Goal: Information Seeking & Learning: Learn about a topic

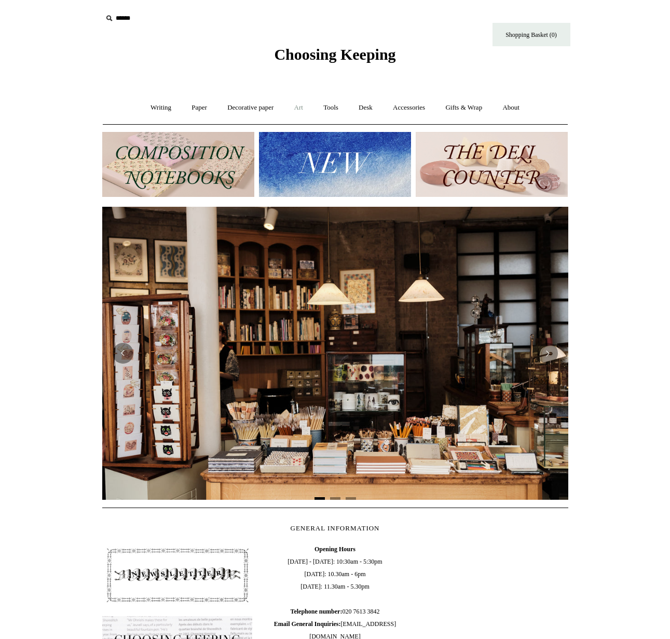
click at [299, 106] on link "Art +" at bounding box center [299, 108] width 28 height 28
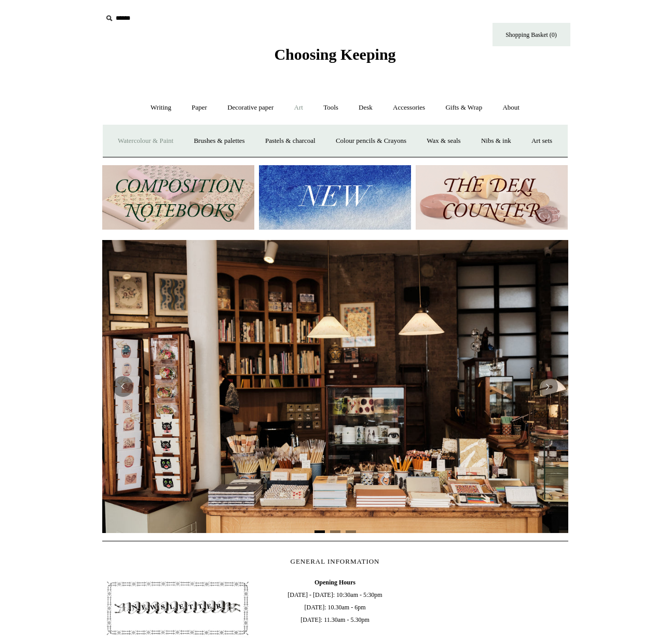
click at [177, 141] on link "Watercolour & Paint" at bounding box center [146, 141] width 74 height 28
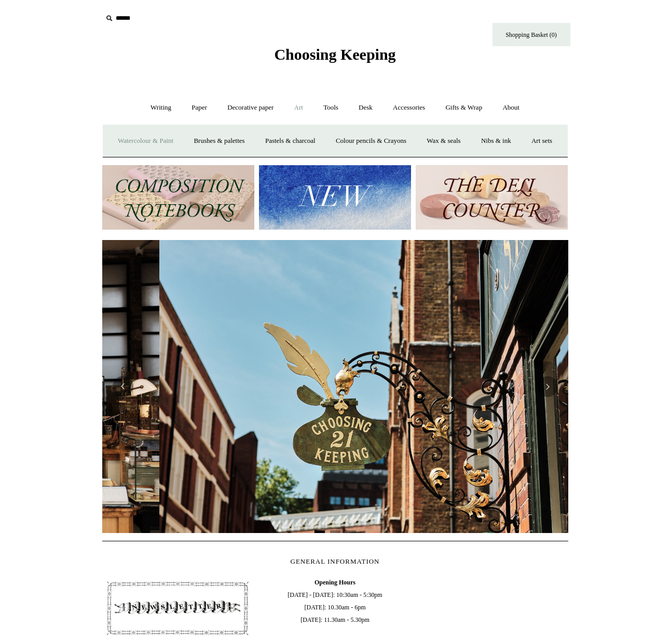
scroll to position [0, 466]
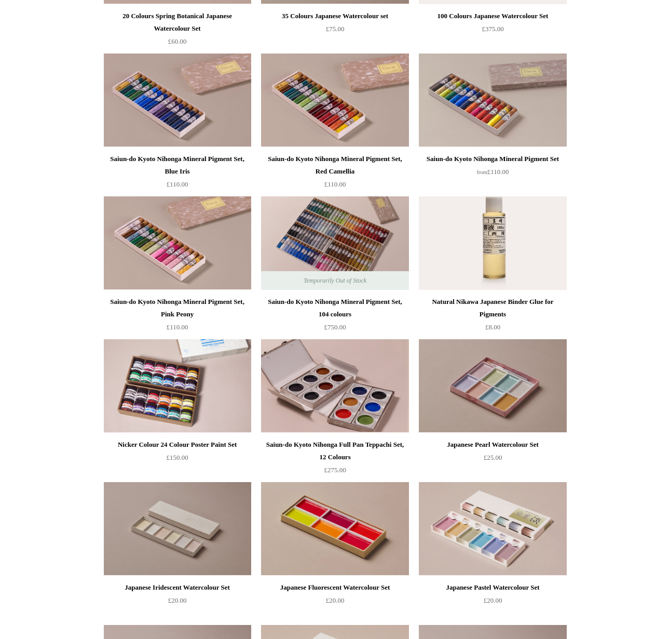
scroll to position [1013, 0]
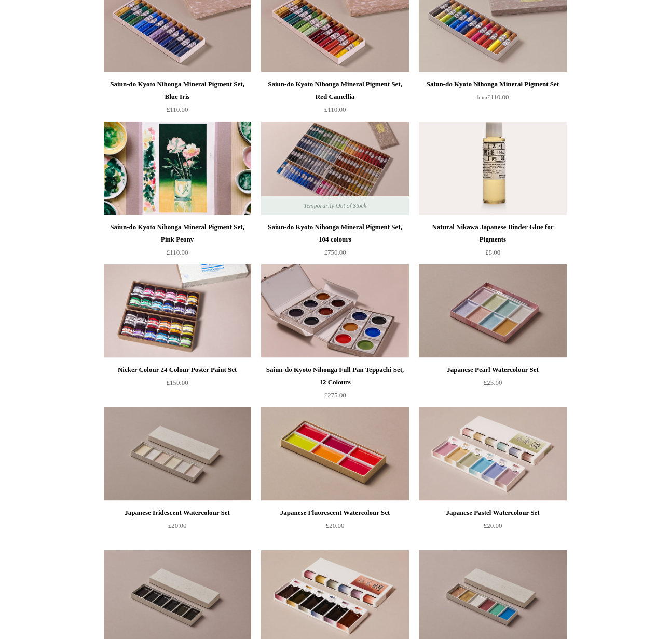
click at [160, 181] on img at bounding box center [177, 167] width 147 height 93
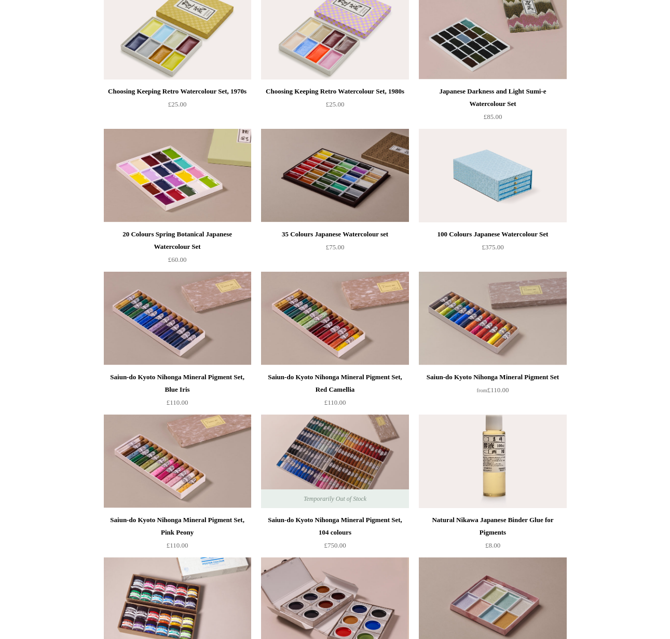
scroll to position [716, 0]
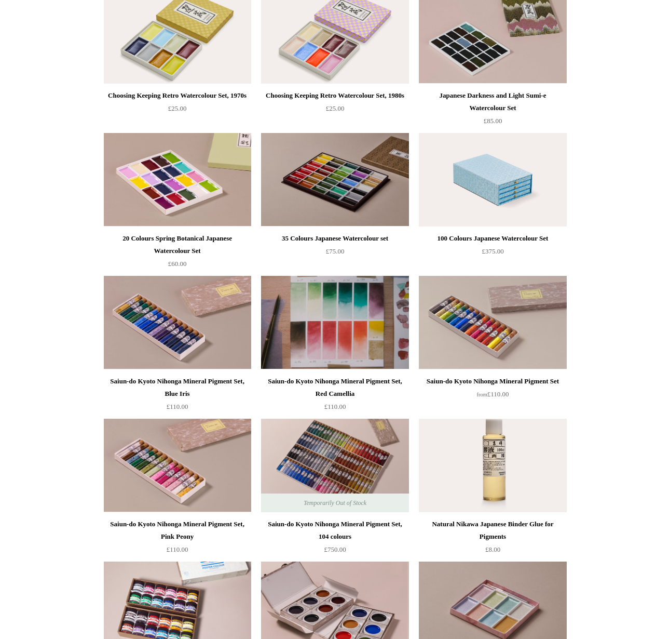
click at [334, 319] on img at bounding box center [334, 322] width 147 height 93
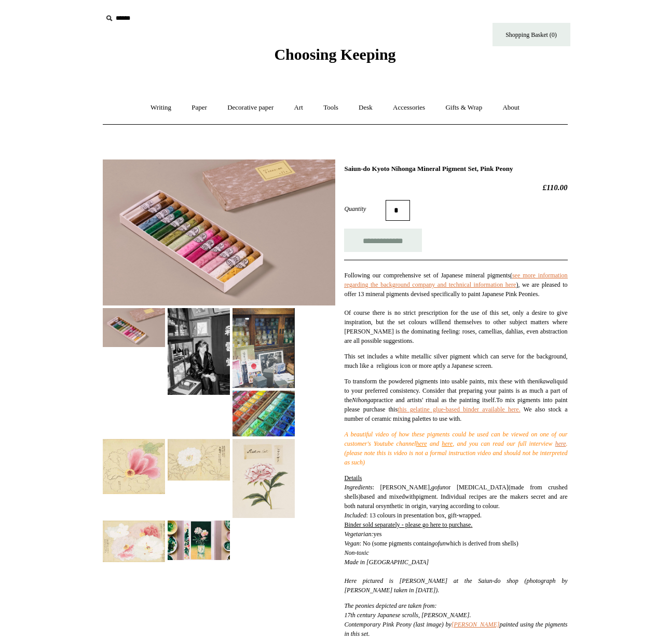
click at [202, 371] on img at bounding box center [199, 351] width 62 height 87
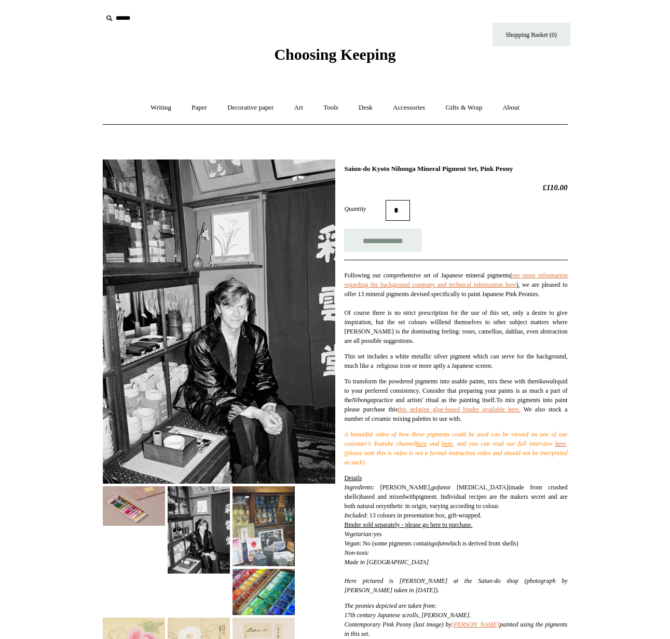
click at [245, 346] on img at bounding box center [219, 321] width 233 height 325
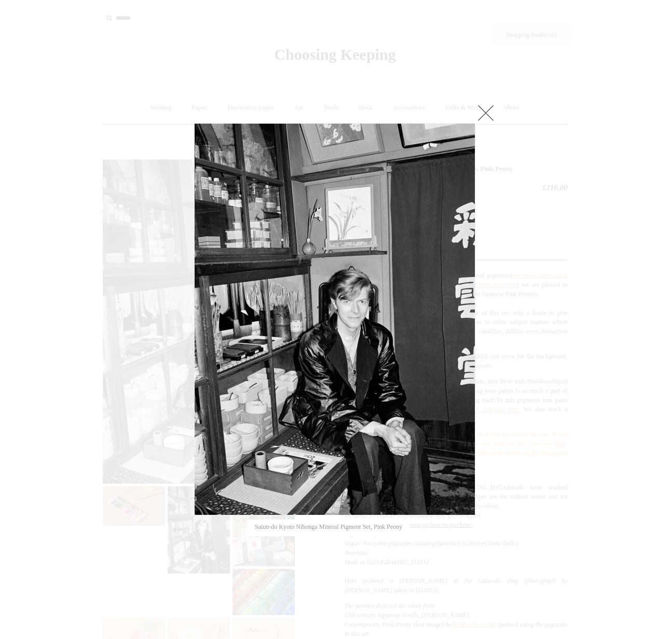
click at [40, 326] on div at bounding box center [335, 538] width 670 height 1076
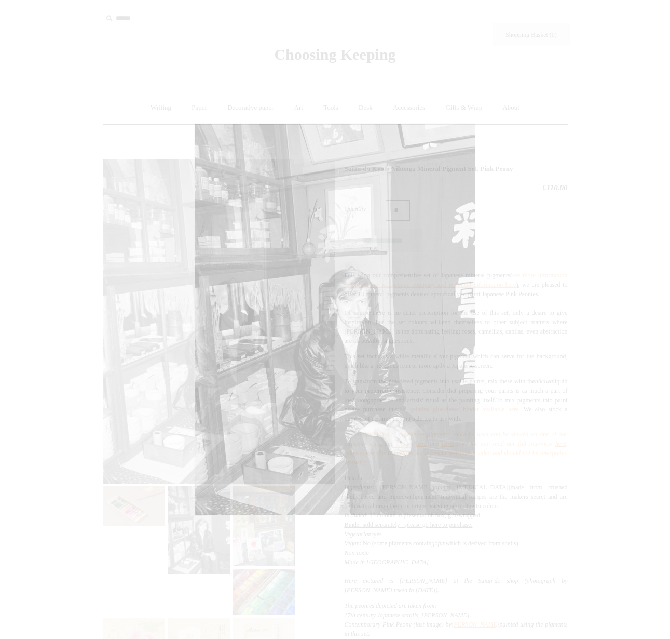
click at [40, 326] on div at bounding box center [335, 538] width 670 height 1076
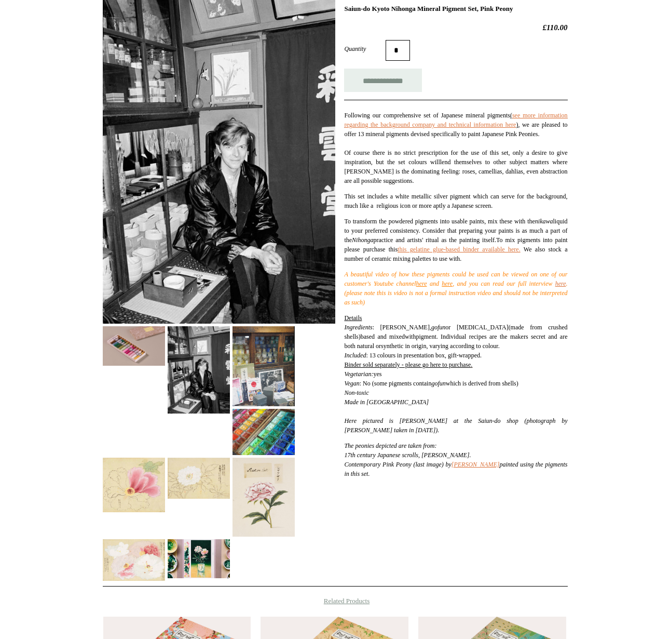
scroll to position [163, 0]
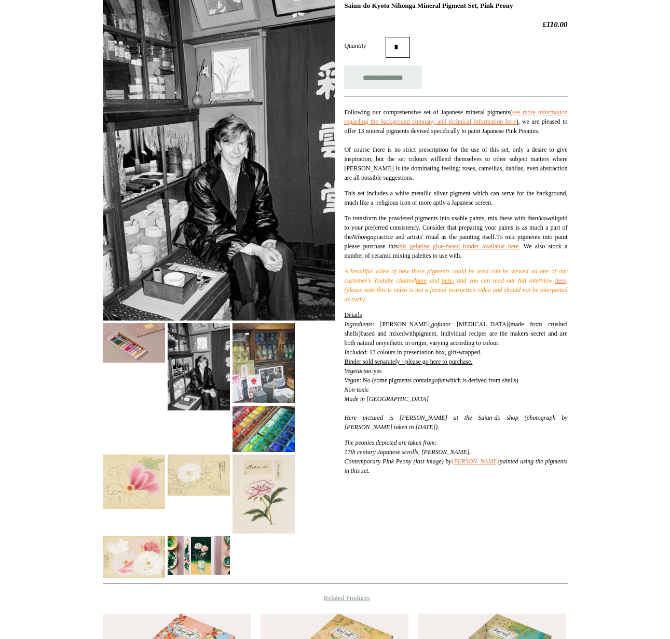
click at [321, 377] on div at bounding box center [219, 283] width 233 height 589
click at [263, 367] on img at bounding box center [264, 363] width 62 height 80
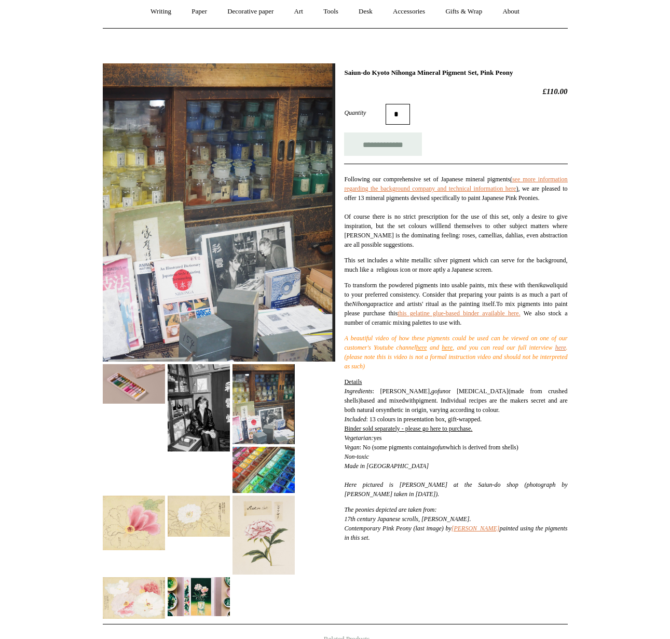
scroll to position [0, 0]
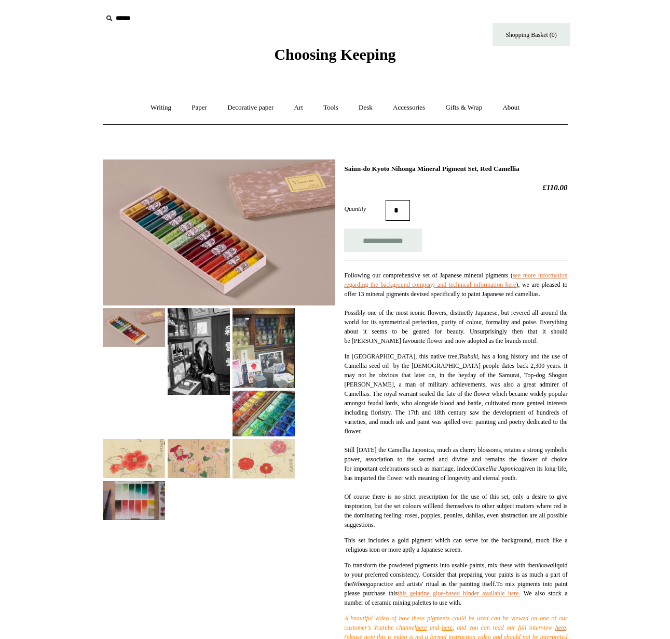
click at [215, 362] on img at bounding box center [199, 351] width 62 height 87
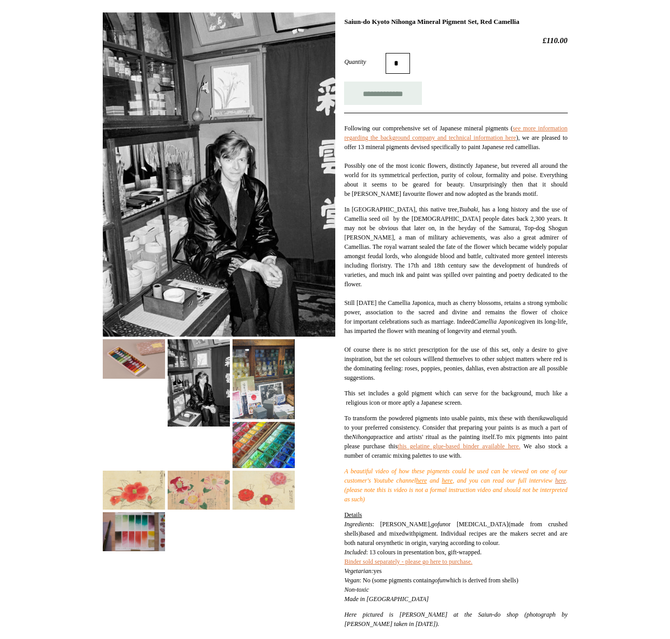
scroll to position [148, 0]
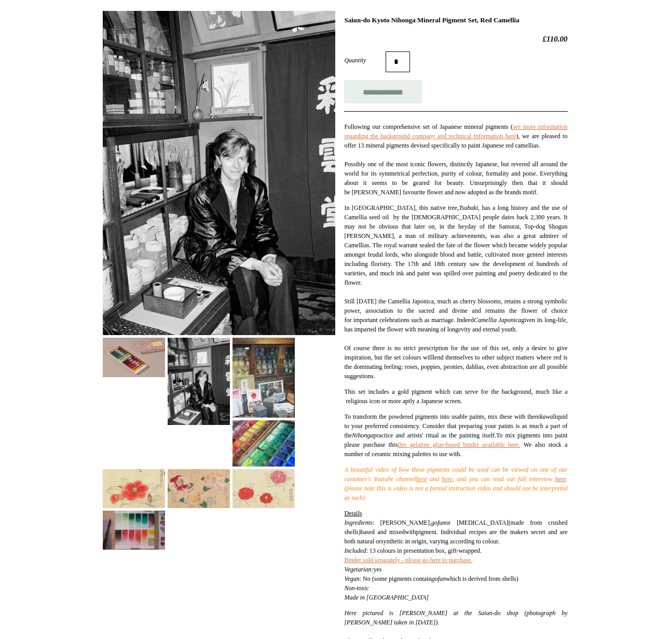
click at [261, 370] on img at bounding box center [264, 377] width 62 height 80
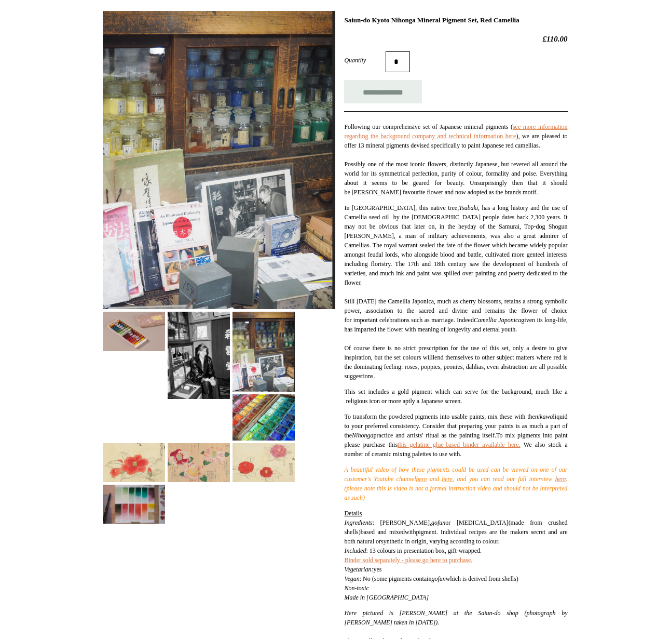
click at [263, 414] on img at bounding box center [264, 417] width 62 height 46
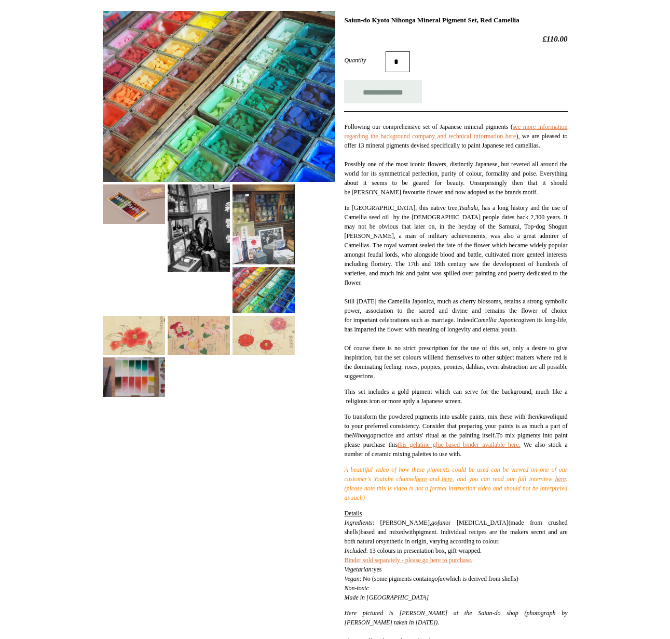
scroll to position [0, 0]
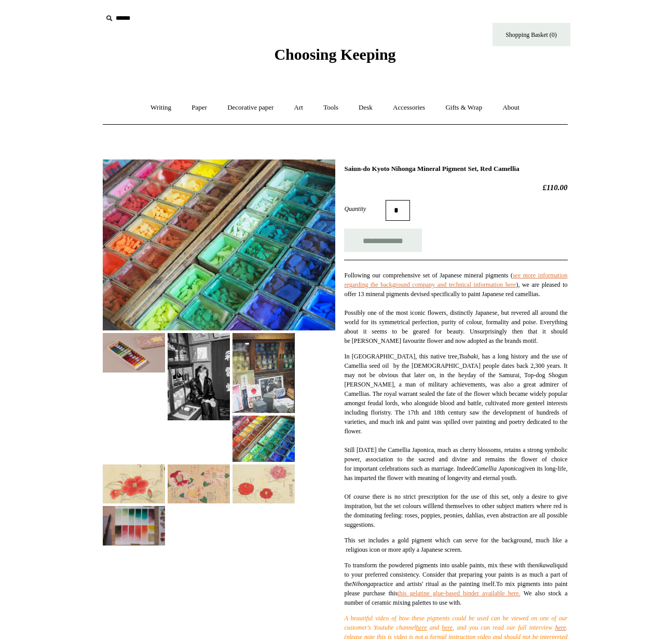
click at [137, 478] on img at bounding box center [134, 483] width 62 height 39
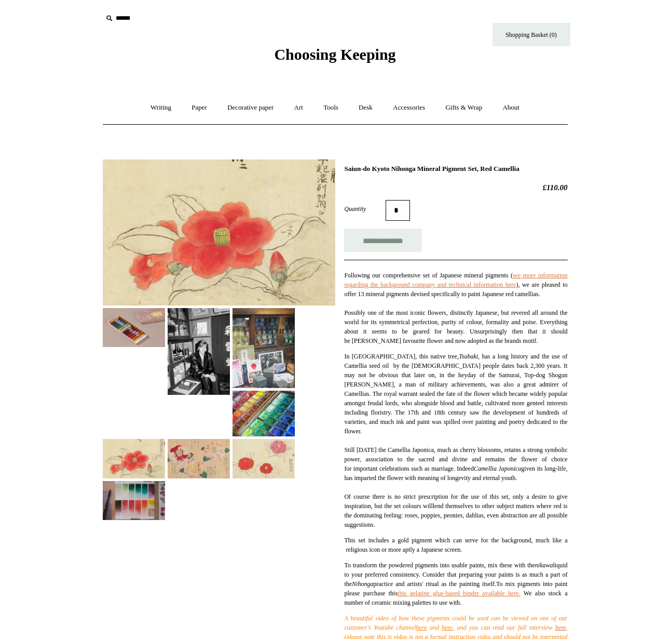
click at [204, 460] on img at bounding box center [199, 458] width 62 height 39
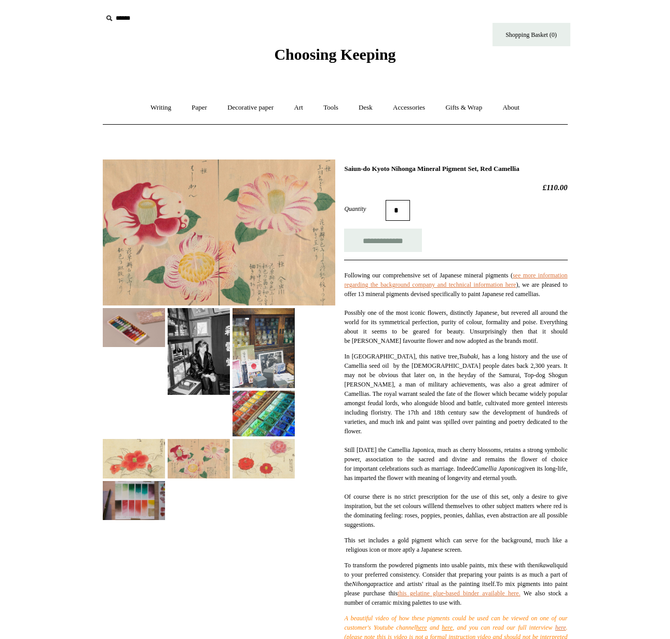
click at [149, 452] on img at bounding box center [134, 458] width 62 height 39
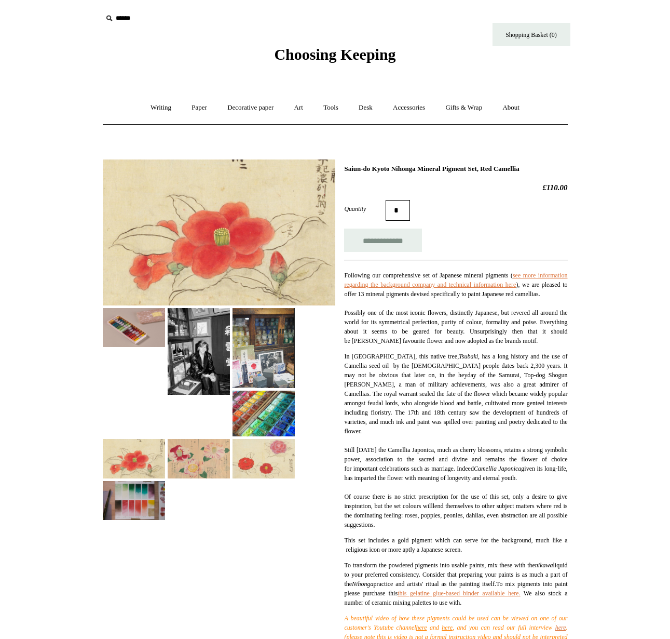
click at [272, 234] on img at bounding box center [219, 232] width 233 height 146
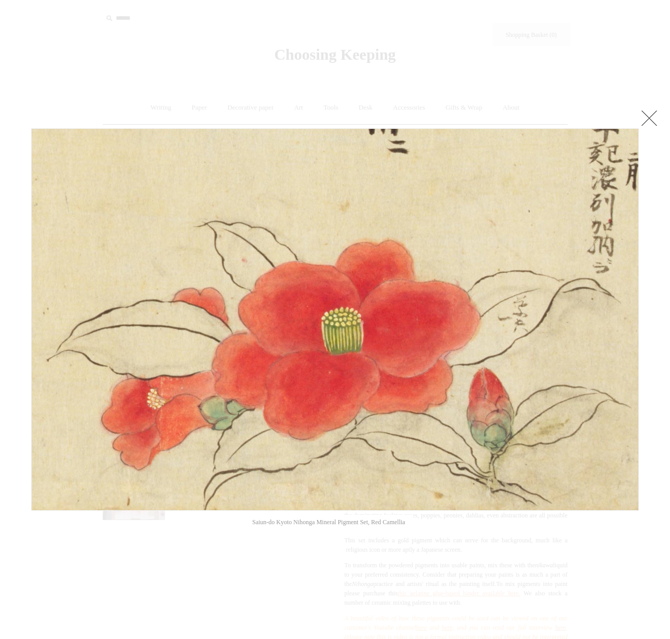
click at [345, 283] on img at bounding box center [335, 319] width 607 height 381
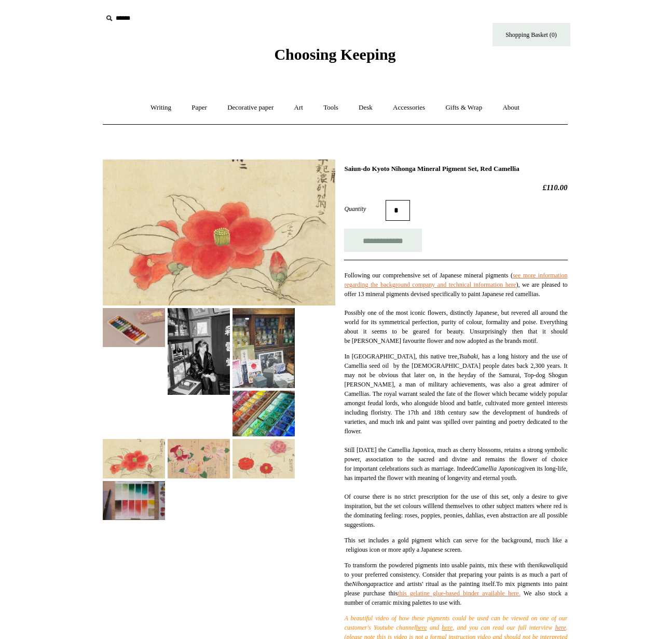
click at [201, 463] on img at bounding box center [199, 458] width 62 height 39
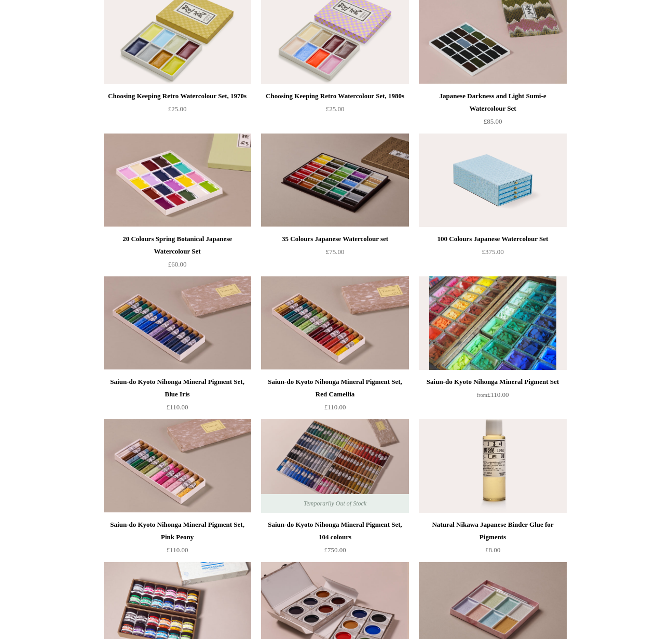
scroll to position [716, 0]
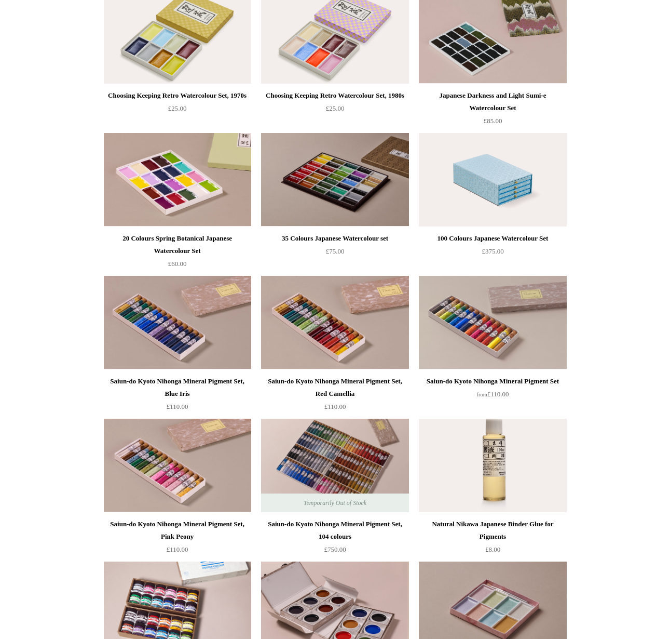
click at [167, 390] on div "Saiun-do Kyoto Nihonga Mineral Pigment Set, Blue Iris" at bounding box center [177, 387] width 142 height 25
click at [627, 436] on html "Menu Choosing Keeping * Shipping Information Shopping Basket (0) * ⤺ + +" at bounding box center [335, 649] width 670 height 2730
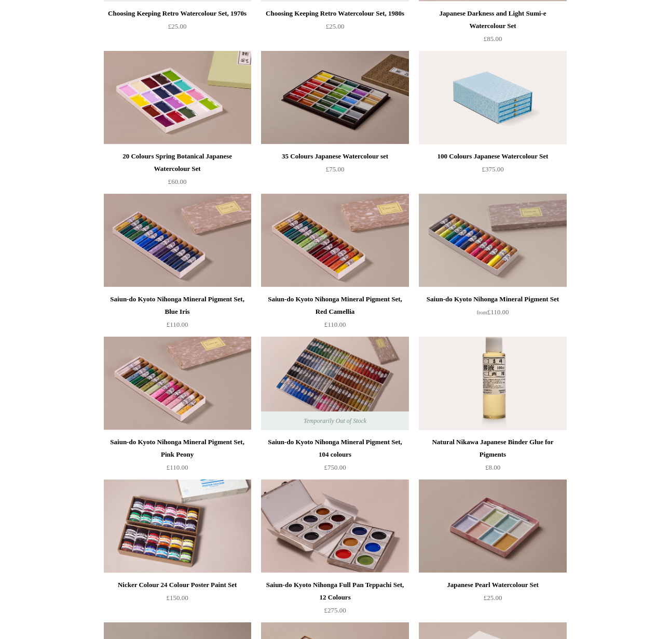
scroll to position [807, 0]
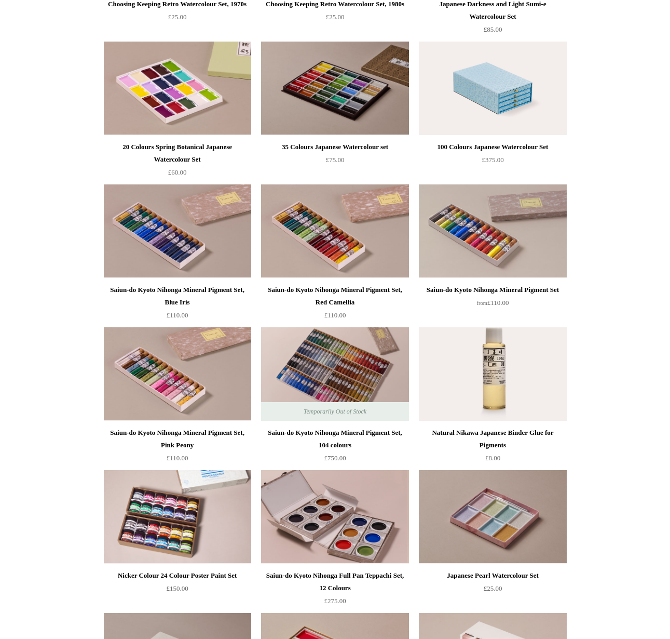
click at [192, 438] on div "Saiun-do Kyoto Nihonga Mineral Pigment Set, Pink Peony" at bounding box center [177, 438] width 142 height 25
click at [481, 296] on div "Saiun-do Kyoto Nihonga Mineral Pigment Set" at bounding box center [493, 289] width 142 height 12
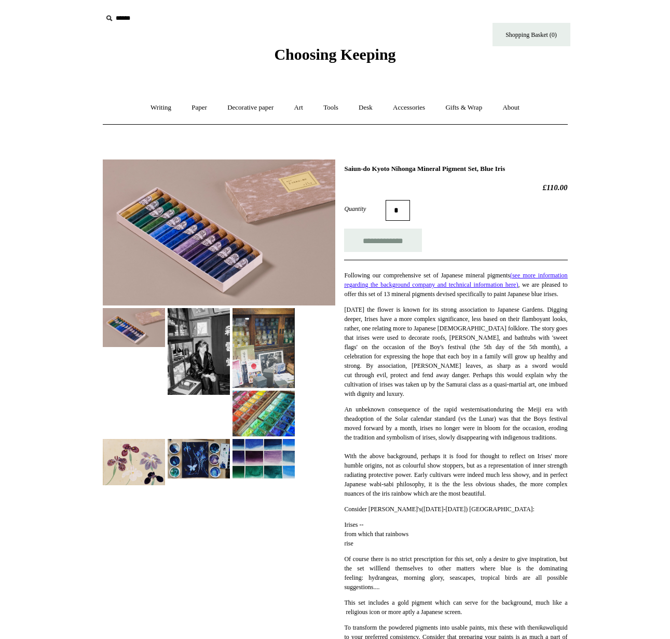
click at [262, 359] on img at bounding box center [264, 348] width 62 height 80
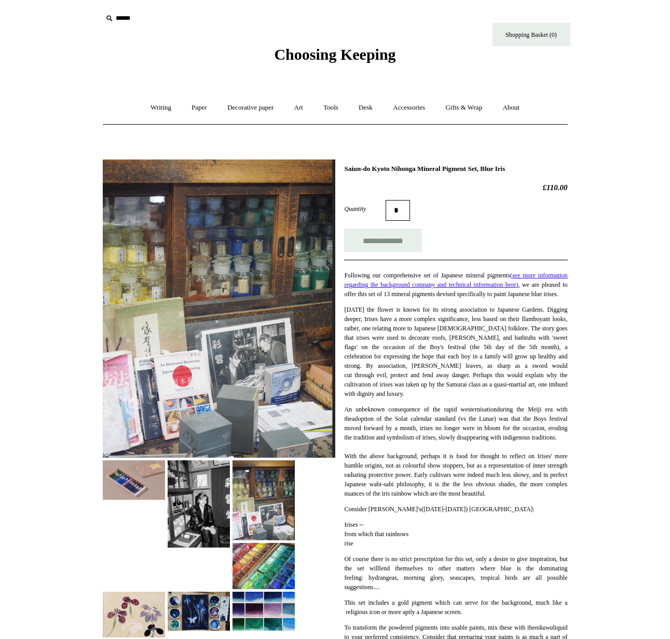
click at [204, 484] on img at bounding box center [199, 503] width 62 height 87
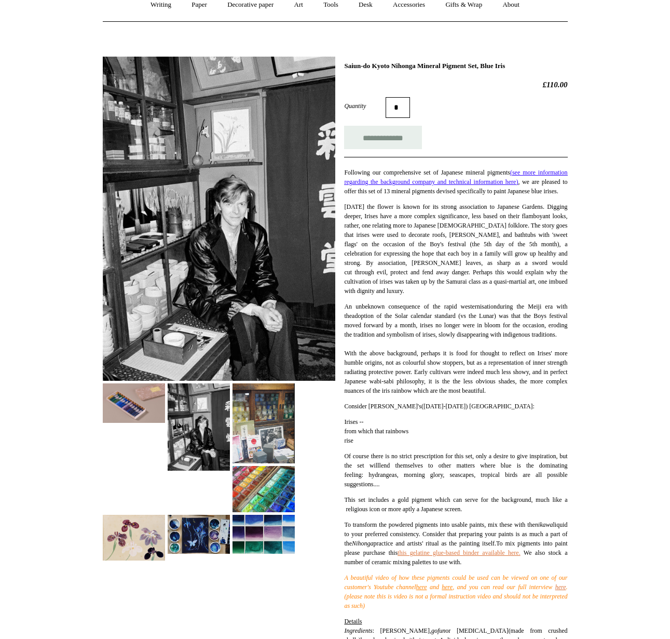
scroll to position [111, 0]
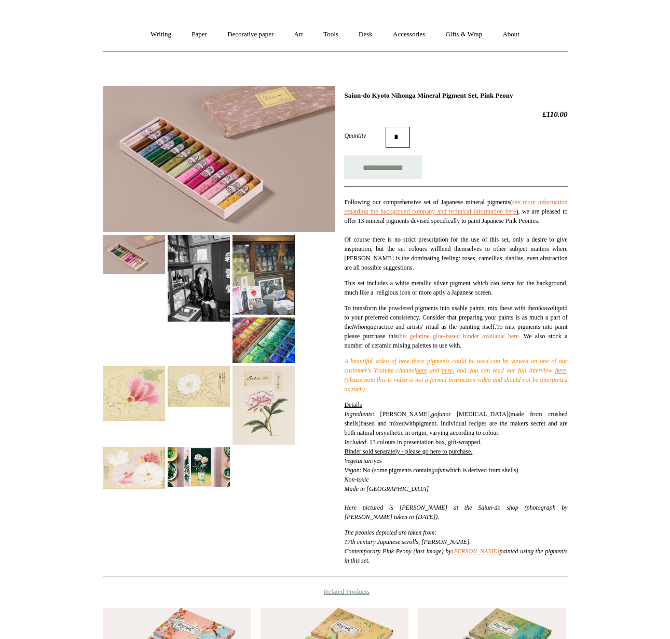
scroll to position [76, 0]
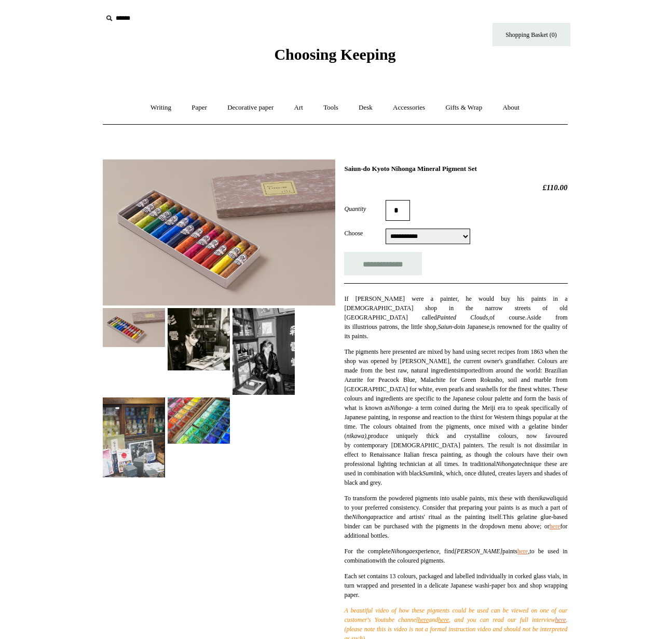
click at [214, 348] on img at bounding box center [199, 339] width 62 height 62
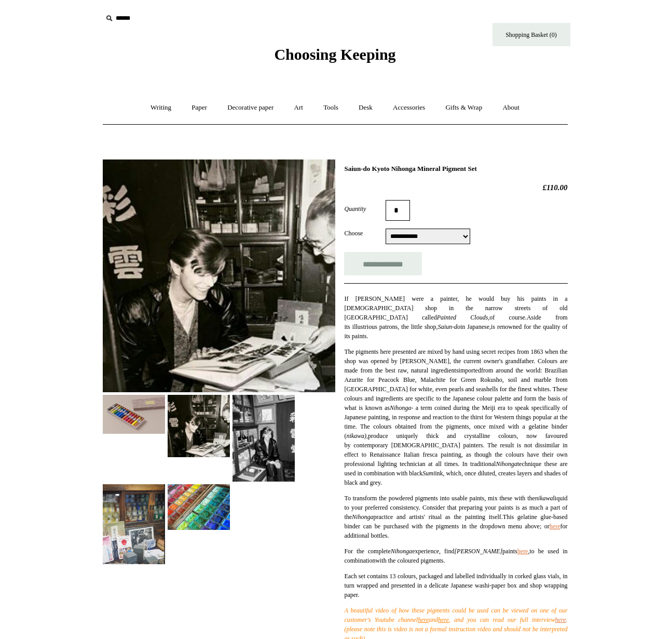
click at [282, 457] on img at bounding box center [264, 438] width 62 height 87
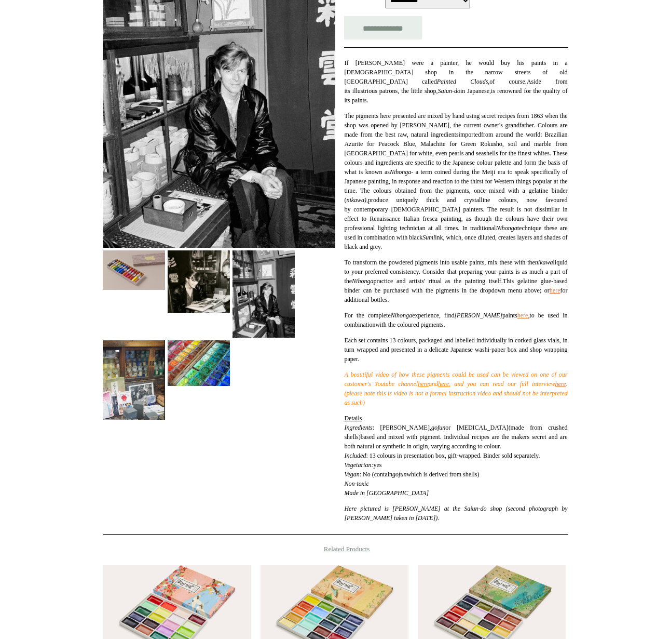
scroll to position [237, 0]
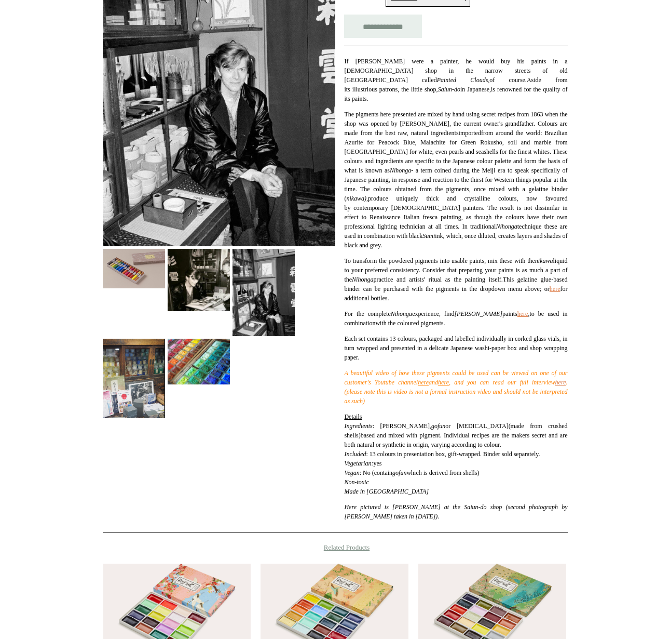
click at [273, 314] on img at bounding box center [264, 292] width 62 height 87
click at [194, 279] on img at bounding box center [199, 280] width 62 height 62
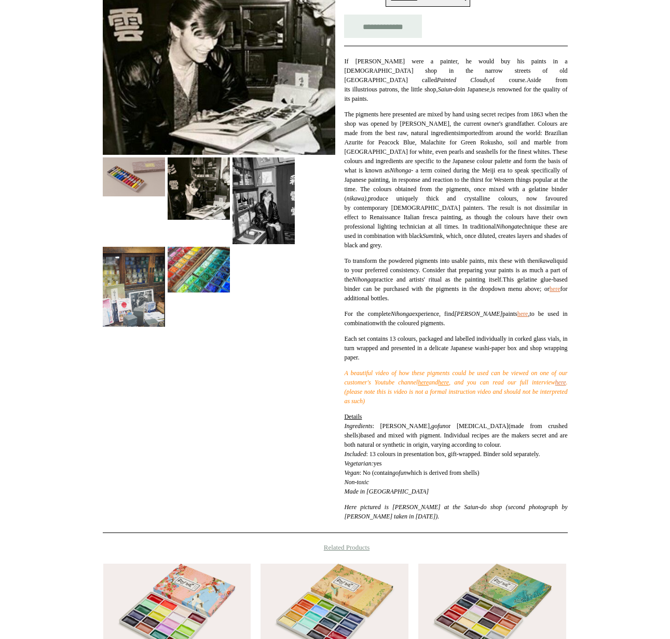
click at [140, 305] on img at bounding box center [134, 287] width 62 height 80
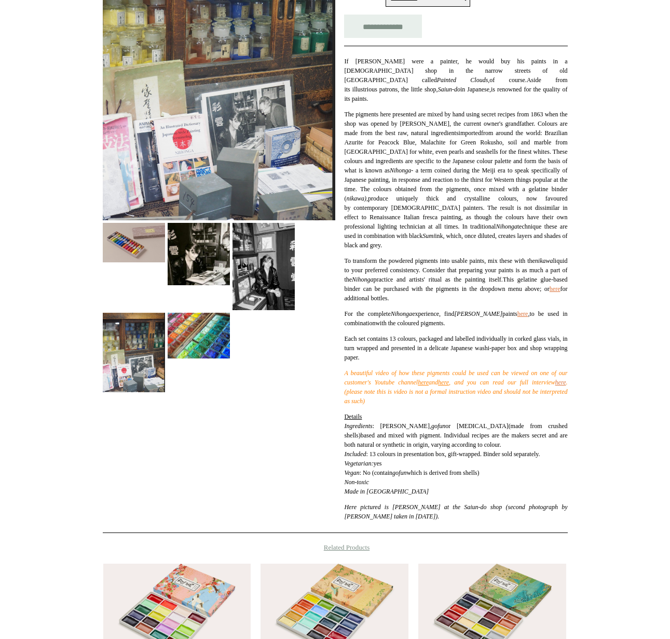
scroll to position [0, 0]
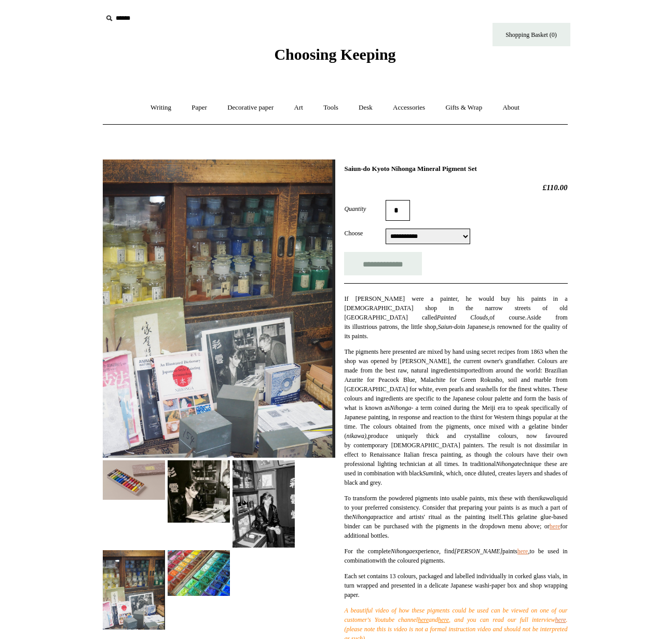
click at [130, 17] on input "text" at bounding box center [166, 18] width 128 height 19
paste input "**********"
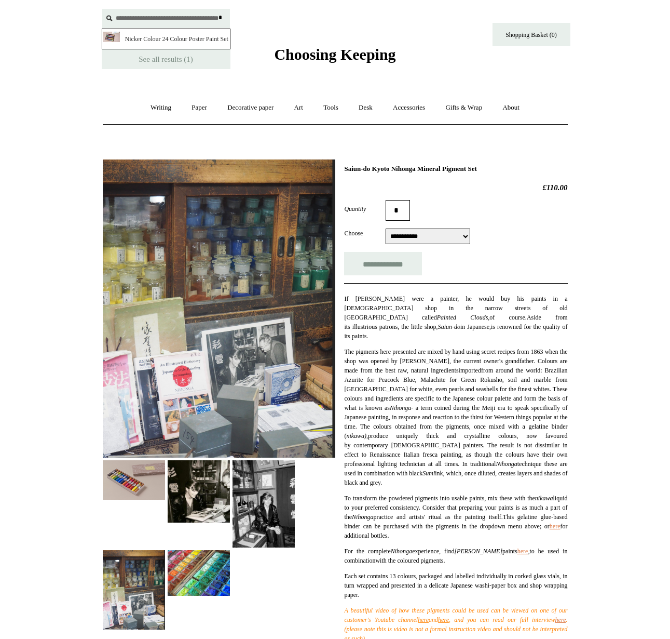
type input "**********"
click at [162, 44] on link "Nicker Colour 24 Colour Poster Paint Set" at bounding box center [166, 39] width 129 height 21
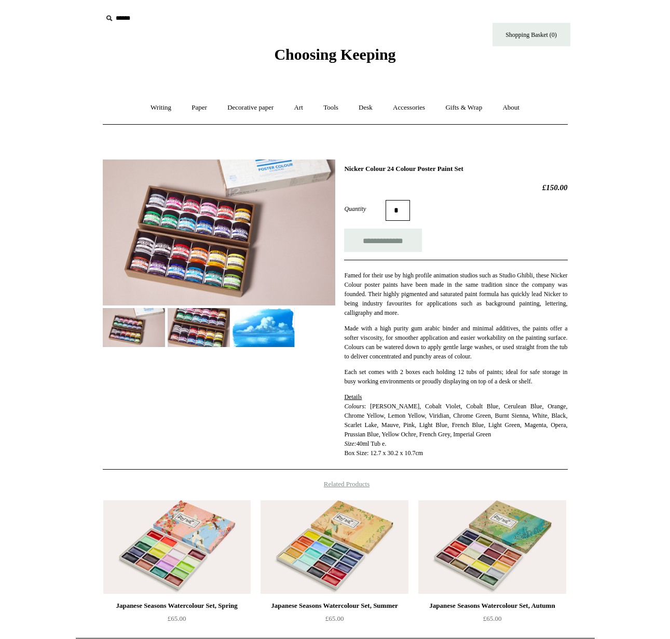
click at [267, 334] on img at bounding box center [264, 327] width 62 height 39
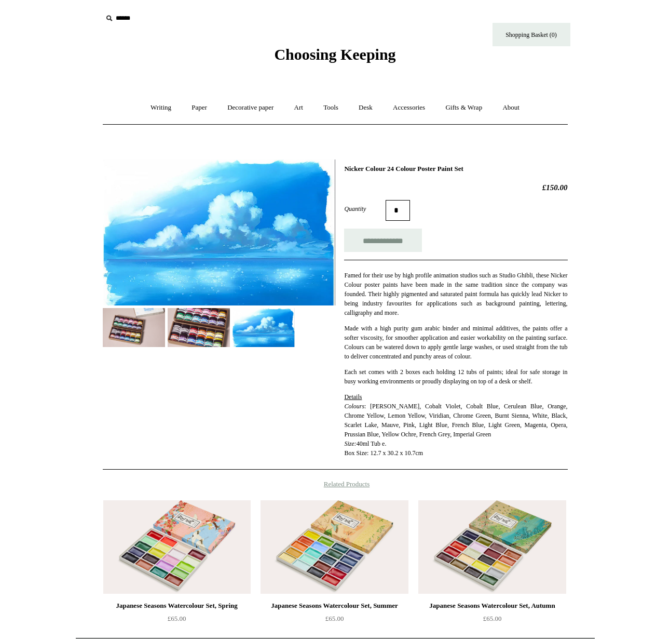
click at [184, 319] on img at bounding box center [199, 327] width 62 height 39
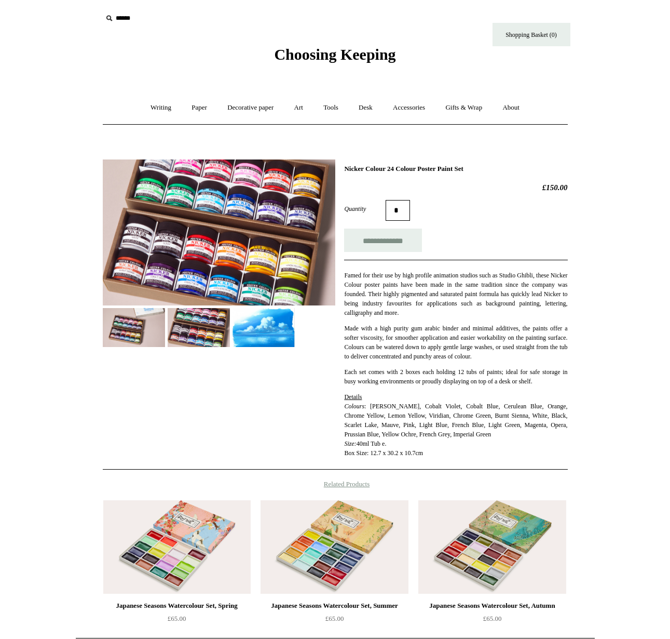
click at [244, 243] on img at bounding box center [219, 232] width 233 height 146
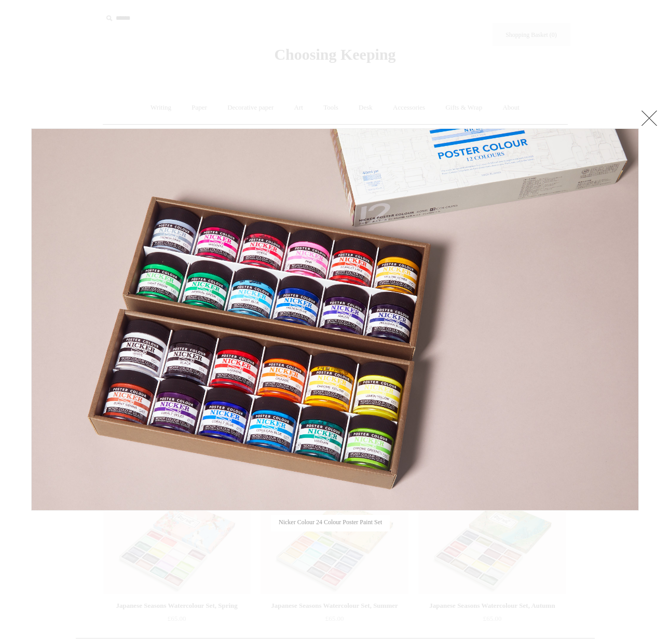
click at [504, 108] on div at bounding box center [335, 400] width 670 height 801
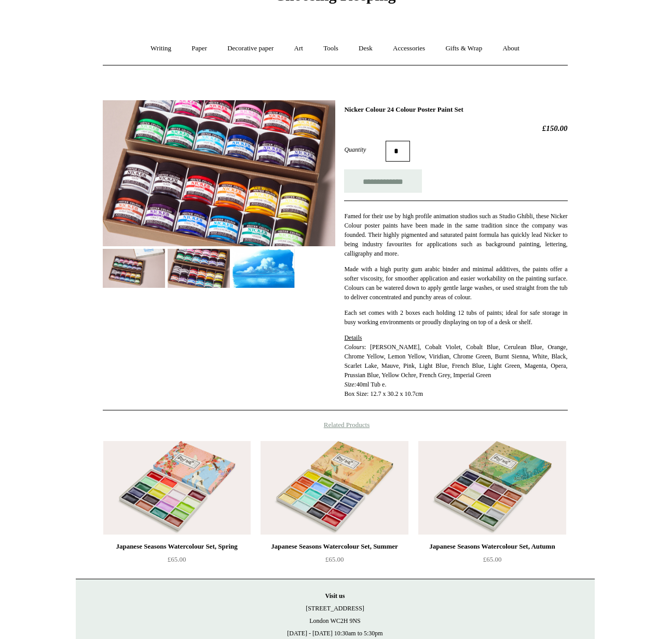
scroll to position [61, 0]
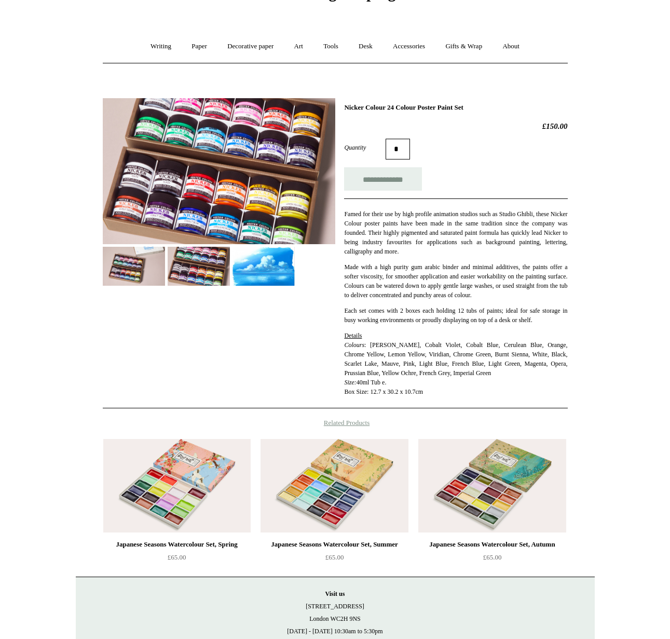
click at [196, 269] on img at bounding box center [199, 266] width 62 height 39
click at [142, 271] on img at bounding box center [134, 266] width 62 height 39
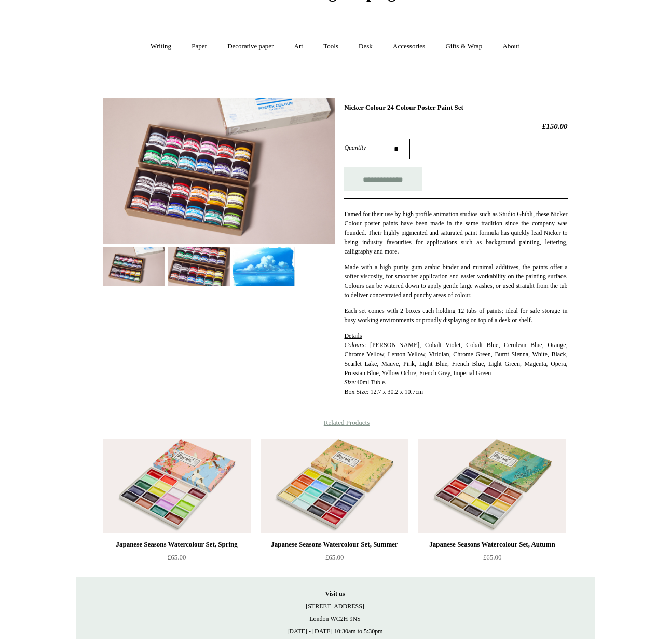
click at [189, 269] on img at bounding box center [199, 266] width 62 height 39
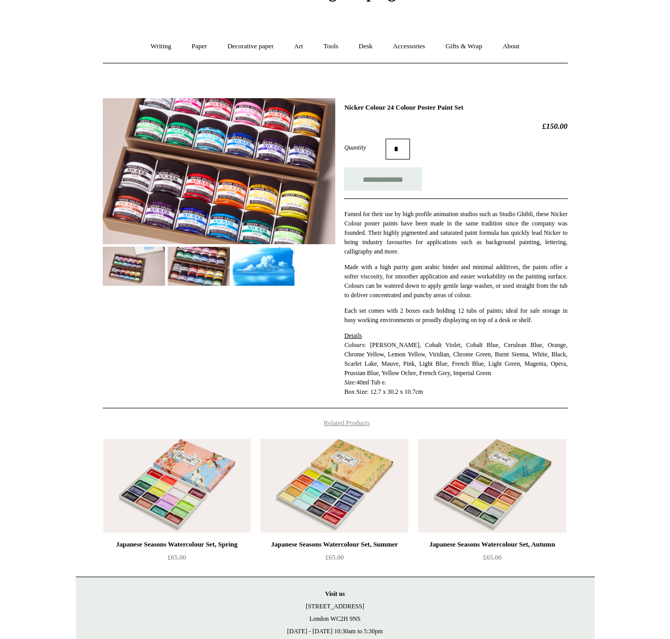
scroll to position [0, 0]
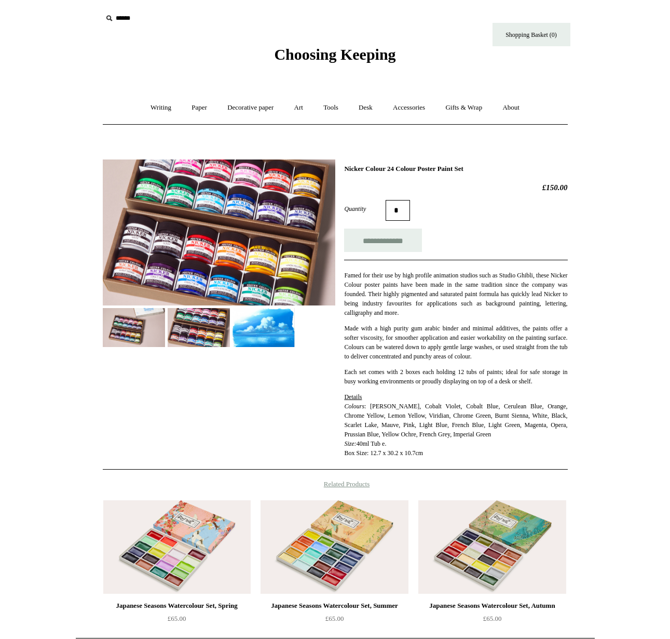
click at [136, 24] on input "text" at bounding box center [166, 18] width 128 height 19
type input "*****"
click at [215, 9] on input "*" at bounding box center [220, 18] width 10 height 18
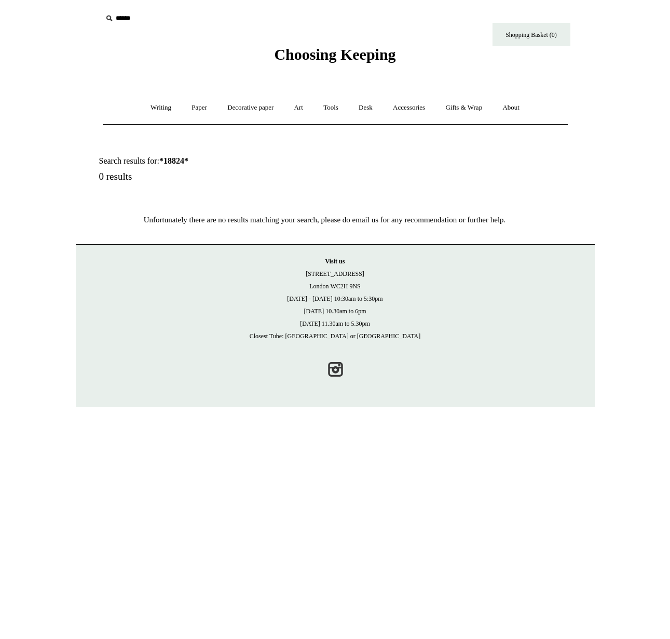
click at [136, 18] on input "text" at bounding box center [166, 18] width 128 height 19
click at [165, 21] on input "text" at bounding box center [166, 18] width 128 height 19
type input "**********"
click at [215, 9] on input "*" at bounding box center [220, 18] width 10 height 18
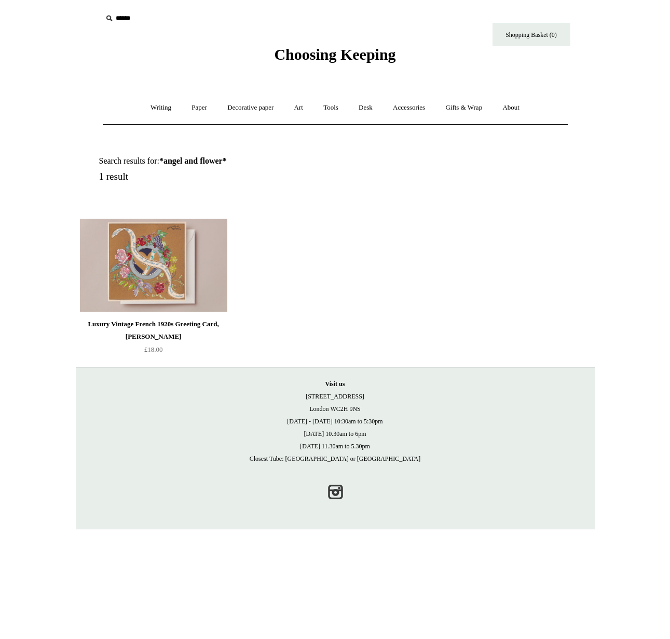
click at [133, 18] on input "text" at bounding box center [166, 18] width 128 height 19
type input "**********"
click at [215, 9] on input "*" at bounding box center [220, 18] width 10 height 18
